Goal: Task Accomplishment & Management: Manage account settings

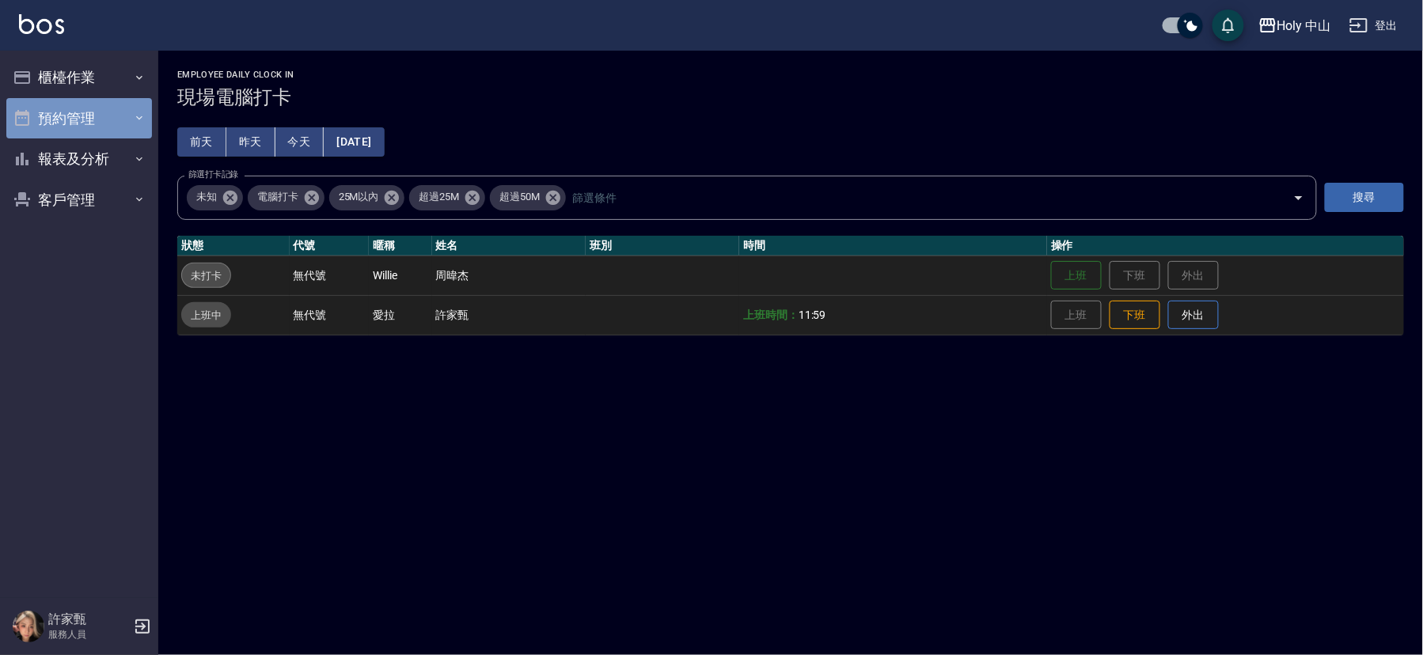
click at [103, 117] on button "預約管理" at bounding box center [79, 118] width 146 height 41
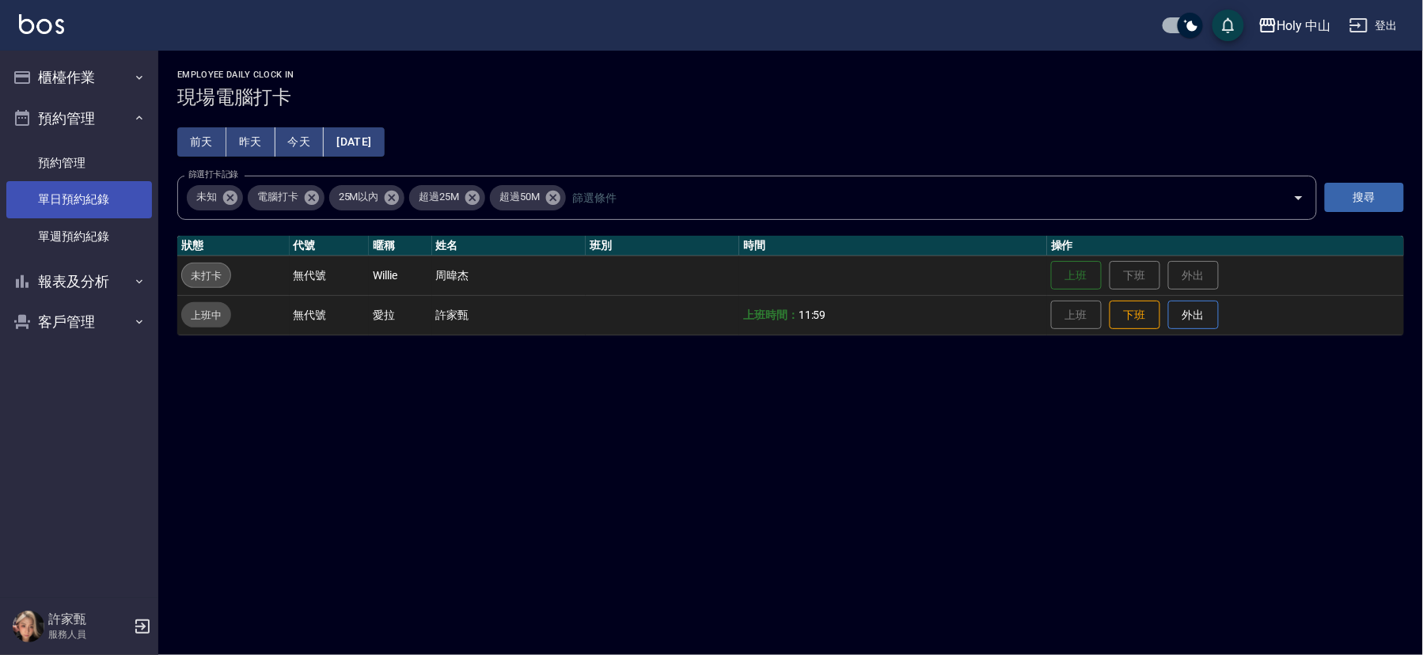
click at [99, 191] on link "單日預約紀錄" at bounding box center [79, 199] width 146 height 36
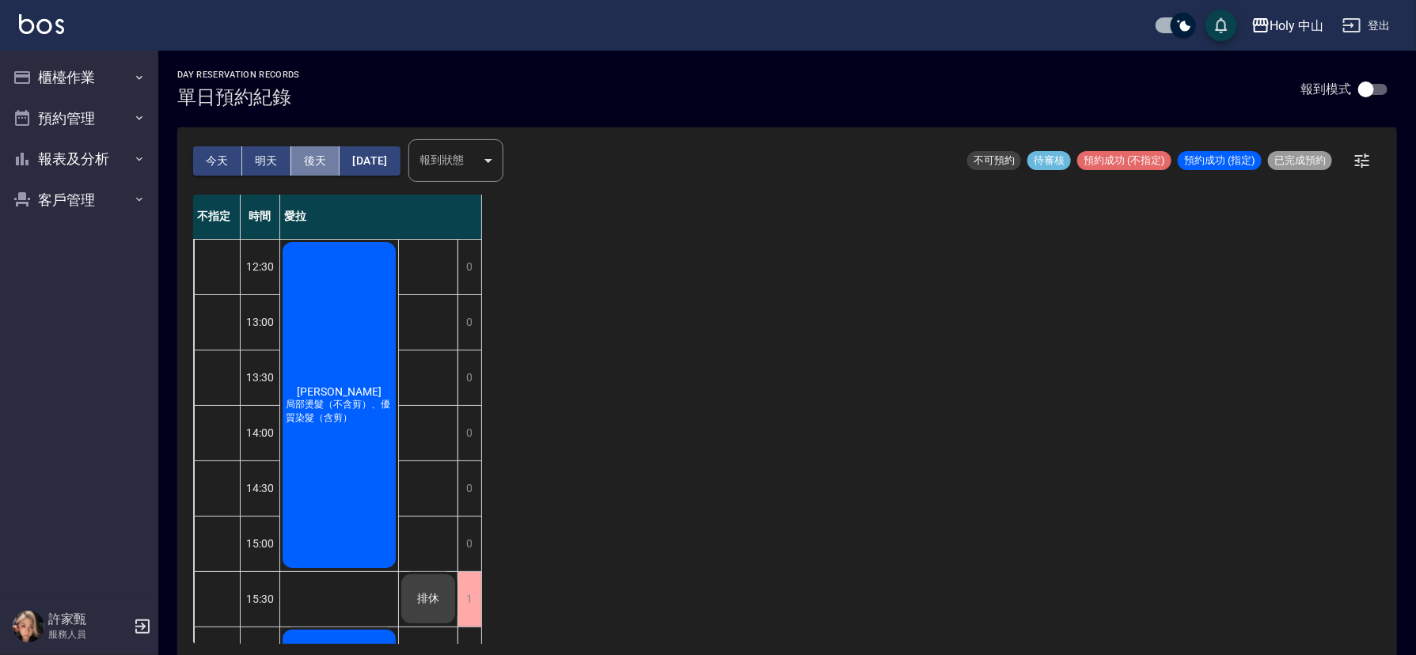
click at [311, 156] on button "後天" at bounding box center [315, 160] width 49 height 29
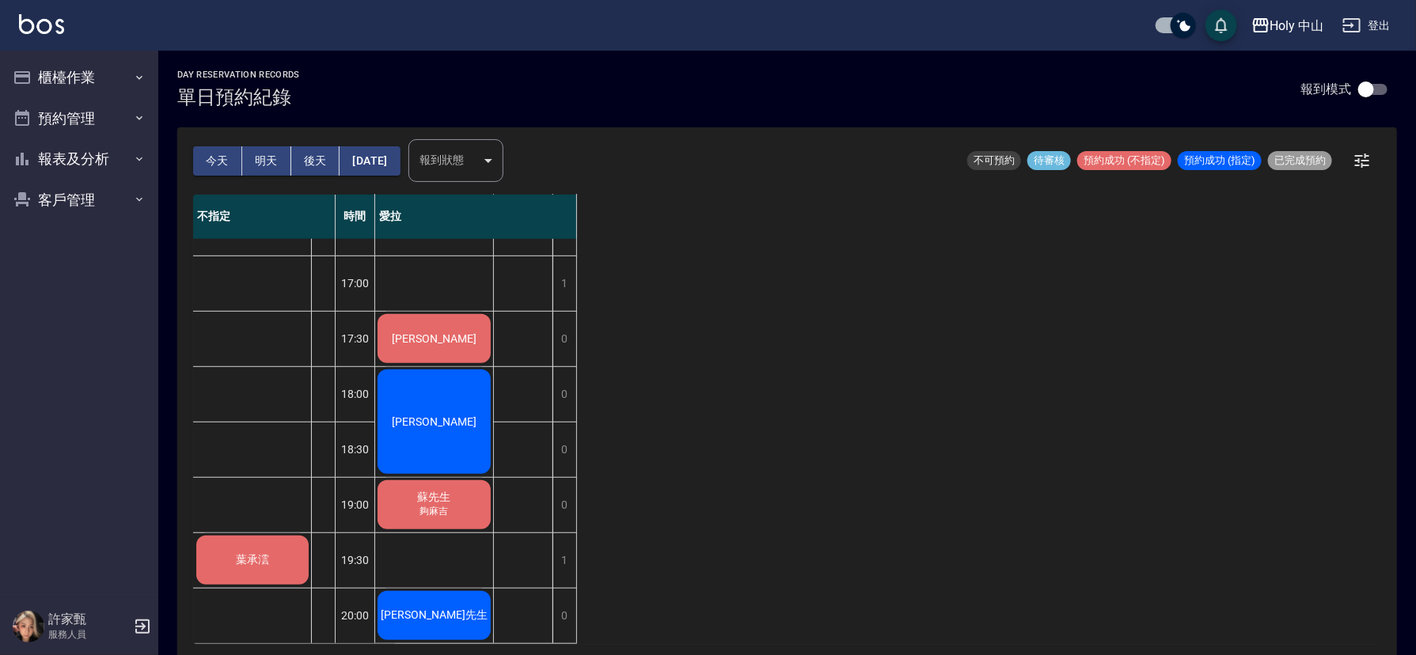
scroll to position [498, 0]
click at [225, 543] on div "葉承澐" at bounding box center [252, 560] width 117 height 54
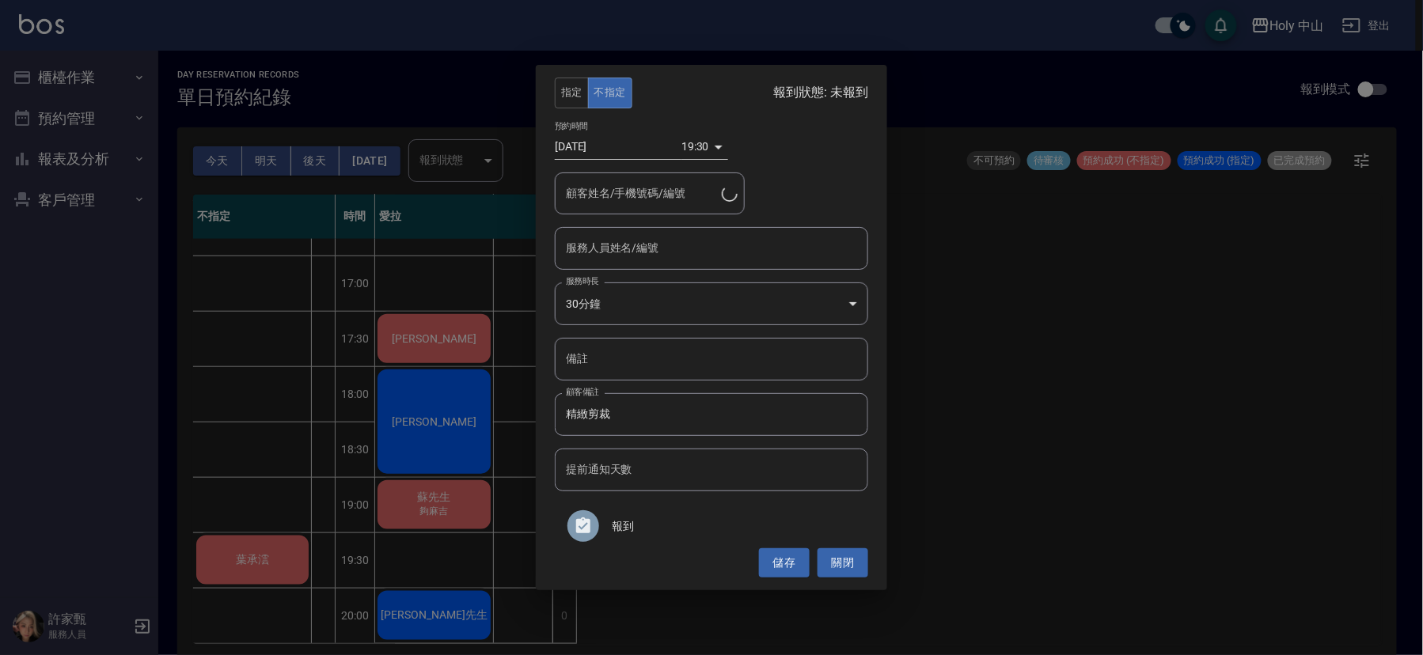
type input "葉承澐/0966190710"
click at [799, 260] on input "服務人員姓名/編號" at bounding box center [711, 248] width 299 height 28
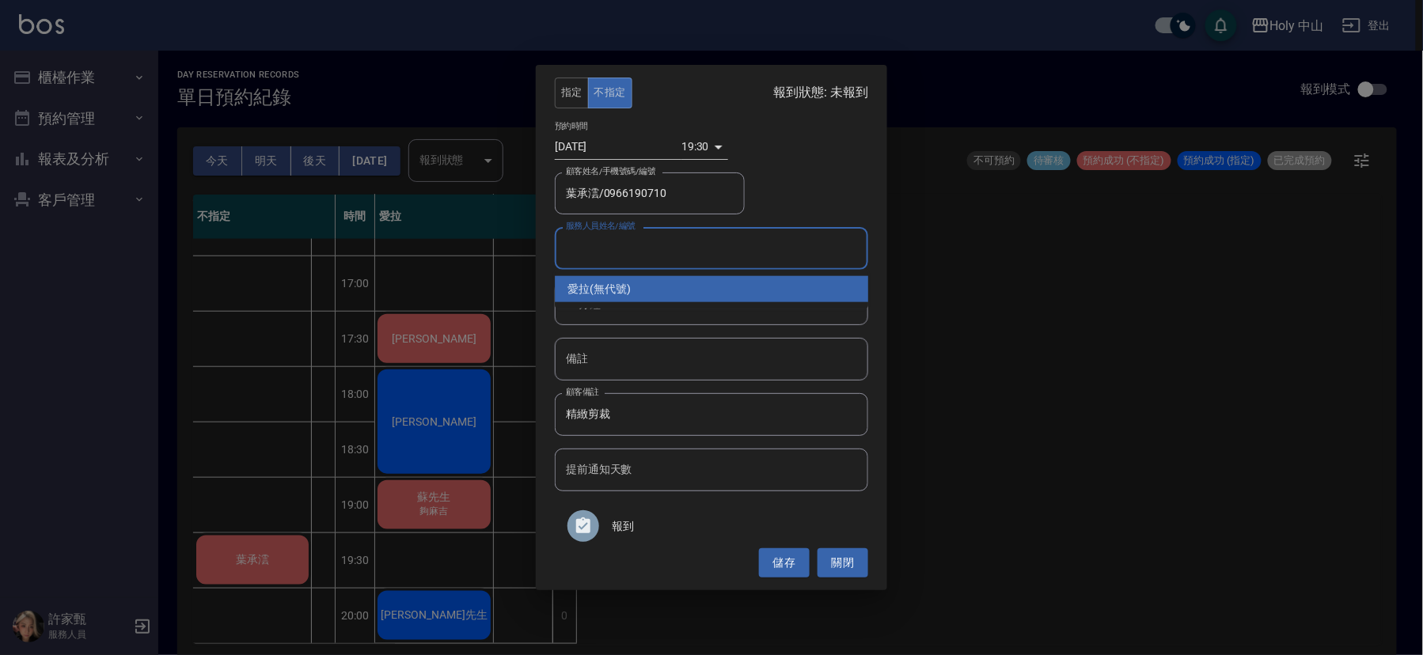
click at [670, 289] on div "愛拉 (無代號)" at bounding box center [711, 289] width 313 height 26
type input "愛拉(無代號)"
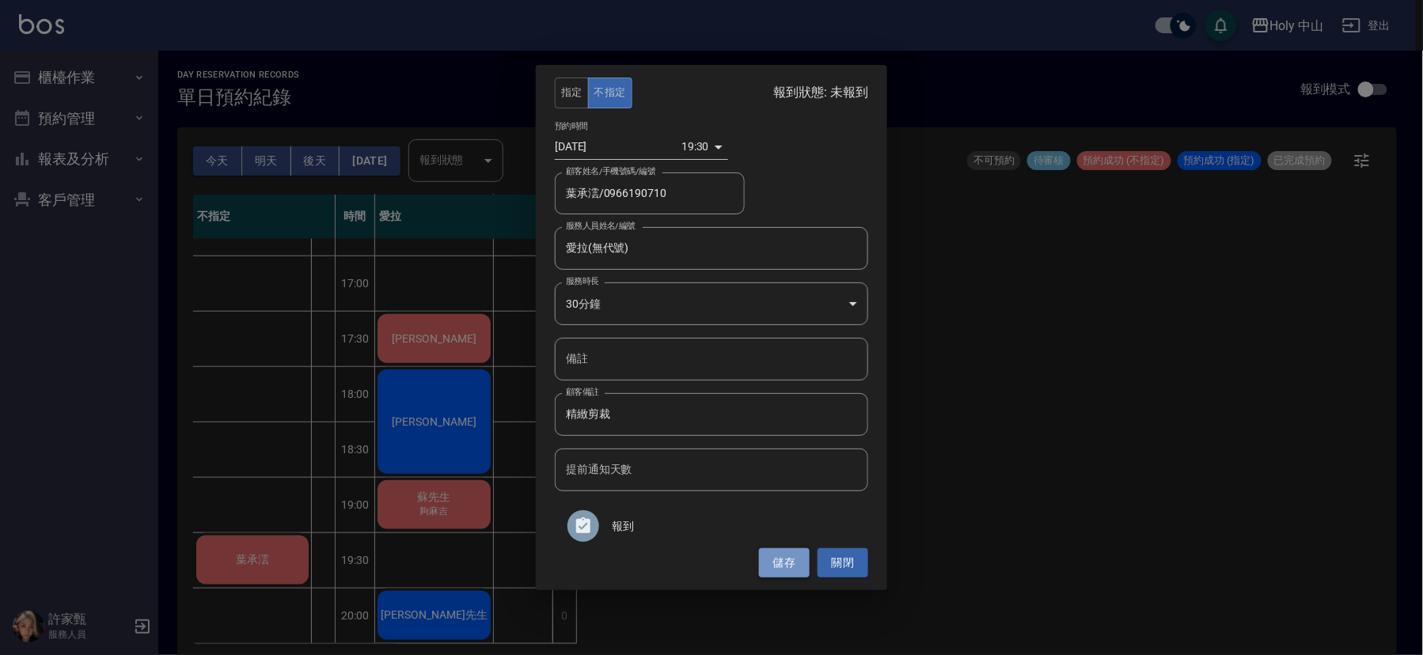
click at [777, 559] on button "儲存" at bounding box center [784, 562] width 51 height 29
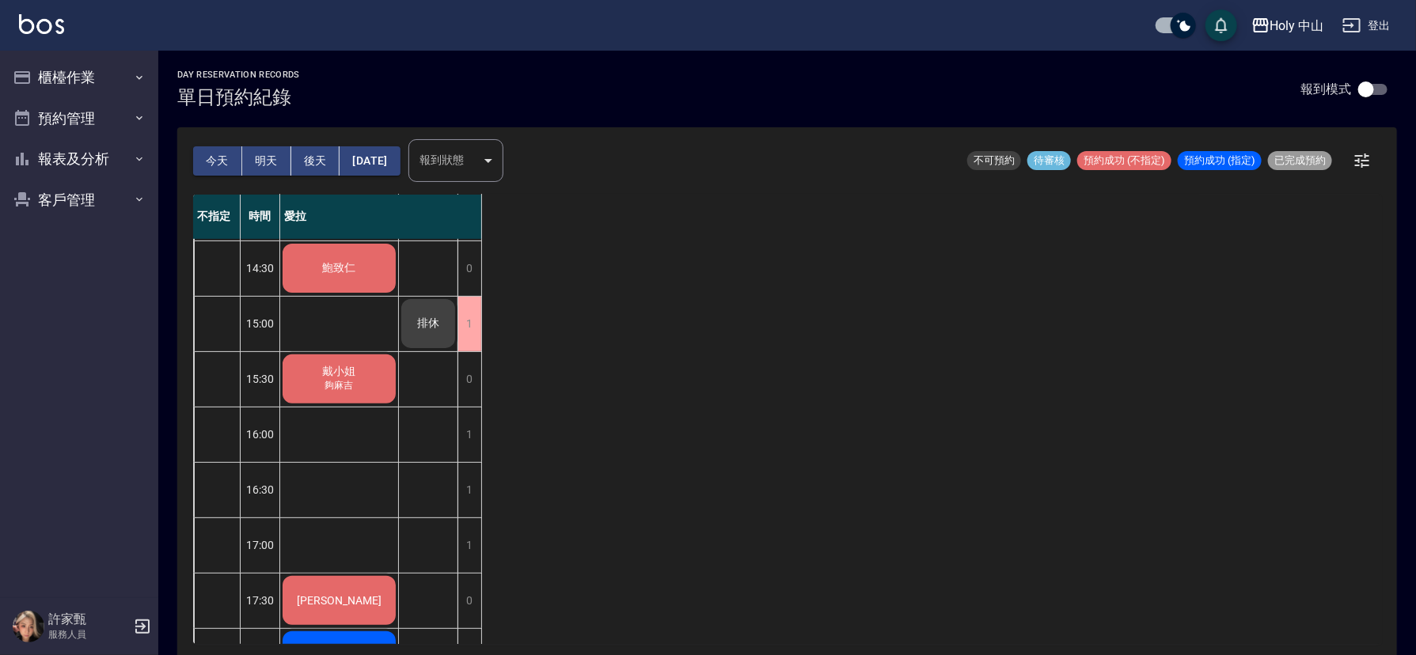
scroll to position [0, 0]
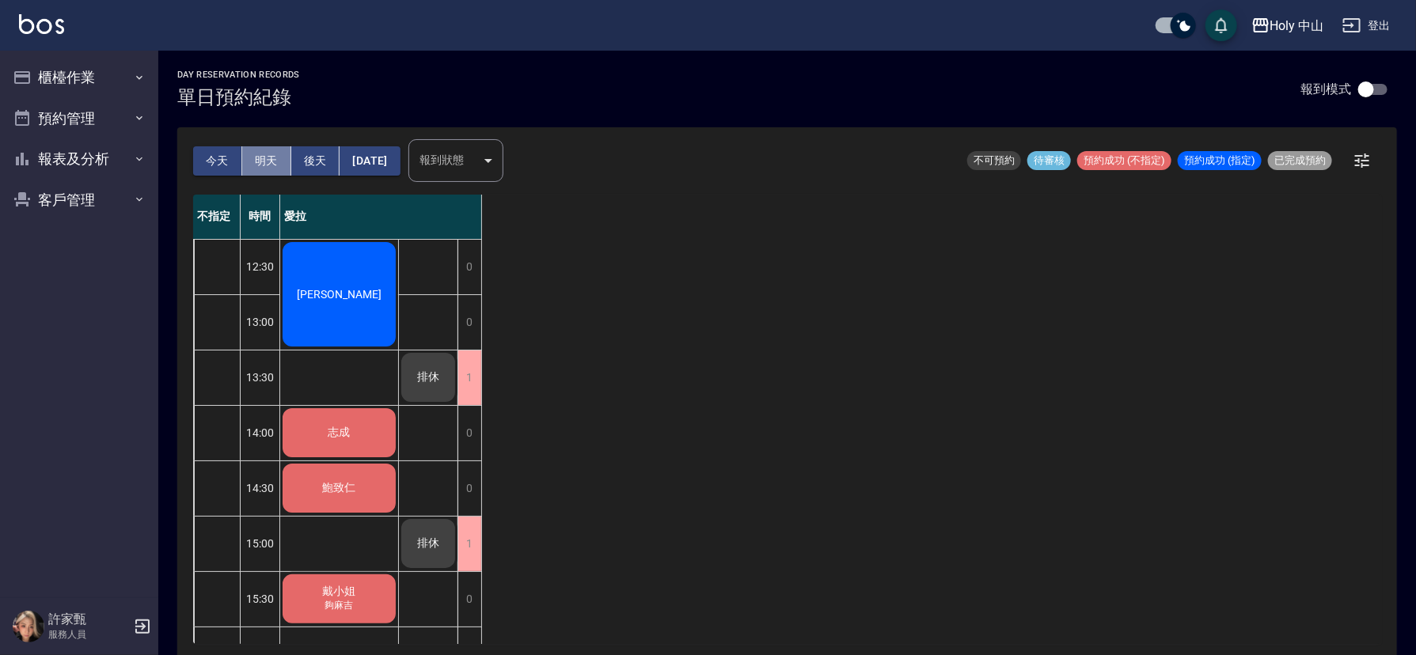
click at [271, 156] on button "明天" at bounding box center [266, 160] width 49 height 29
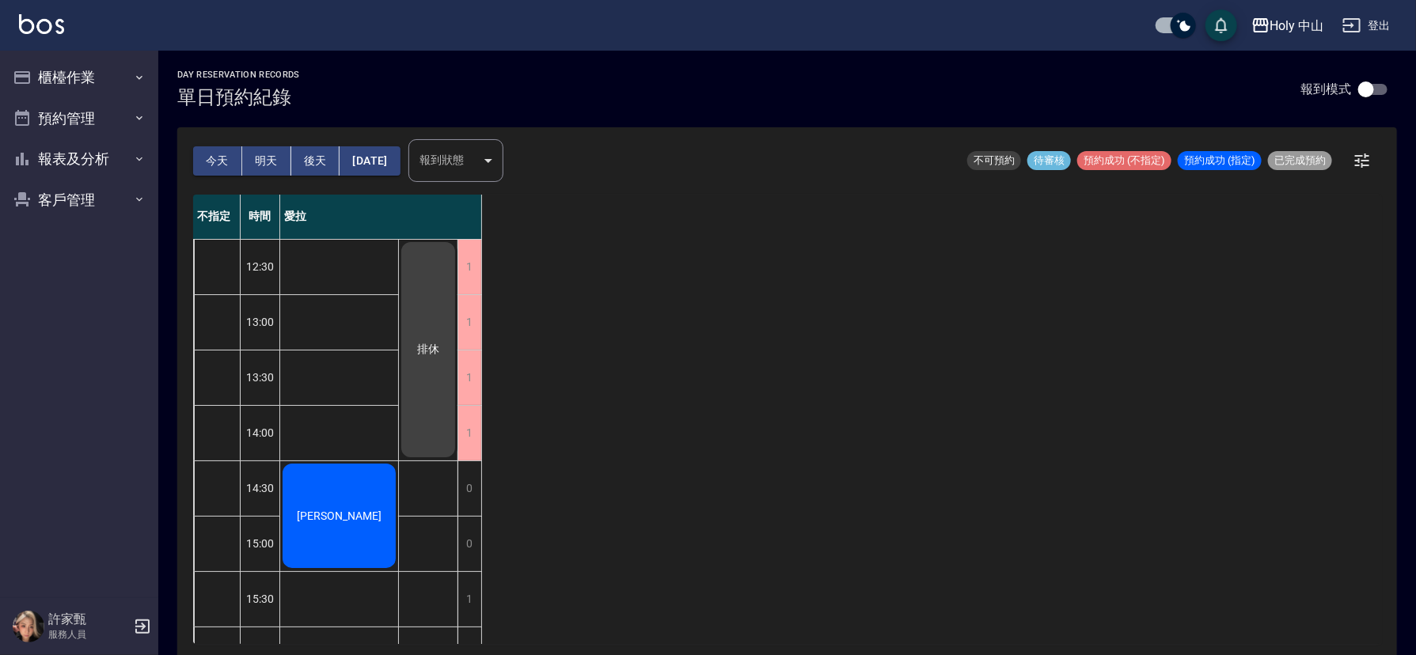
click at [648, 220] on div "不指定 時間 愛拉 12:30 13:00 13:30 14:00 14:30 15:00 15:30 16:00 16:30 17:00 17:30 18:…" at bounding box center [787, 419] width 1188 height 449
click at [215, 156] on button "今天" at bounding box center [217, 160] width 49 height 29
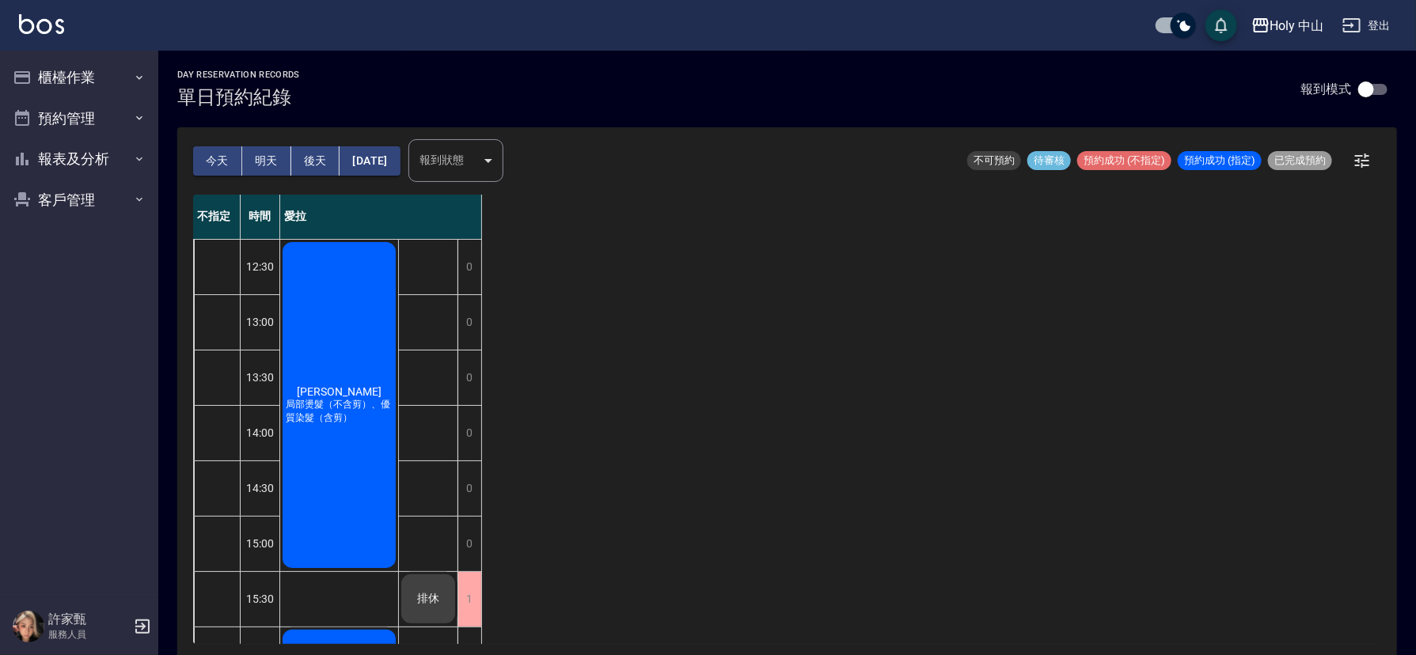
click at [726, 309] on div "不指定 時間 愛拉 12:30 13:00 13:30 14:00 14:30 15:00 15:30 16:00 16:30 17:00 17:30 18:…" at bounding box center [787, 419] width 1188 height 449
